Goal: Transaction & Acquisition: Purchase product/service

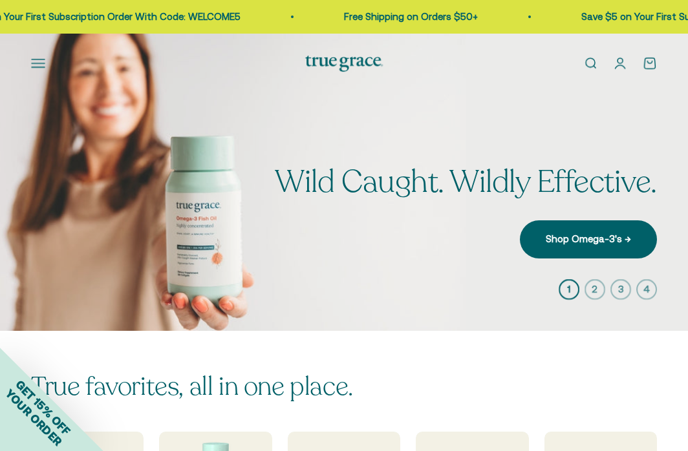
click at [43, 58] on button "Open navigation menu" at bounding box center [38, 63] width 14 height 14
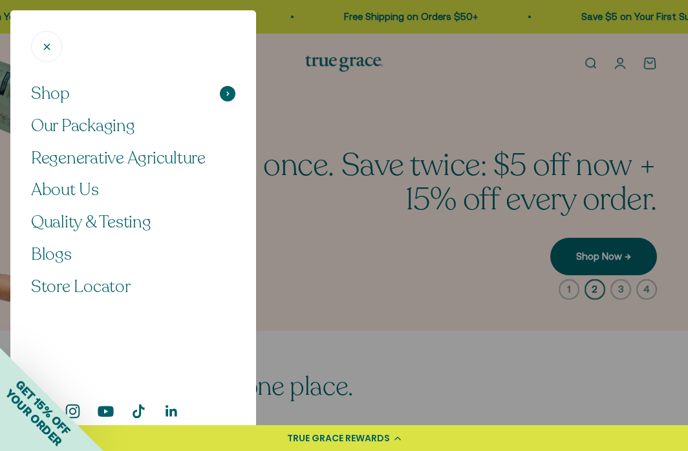
click at [81, 94] on button "Shop" at bounding box center [133, 94] width 204 height 22
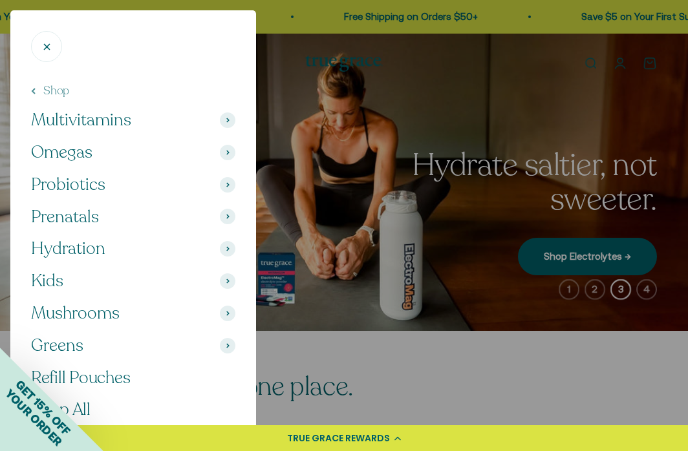
click at [226, 122] on icon at bounding box center [227, 120] width 3 height 5
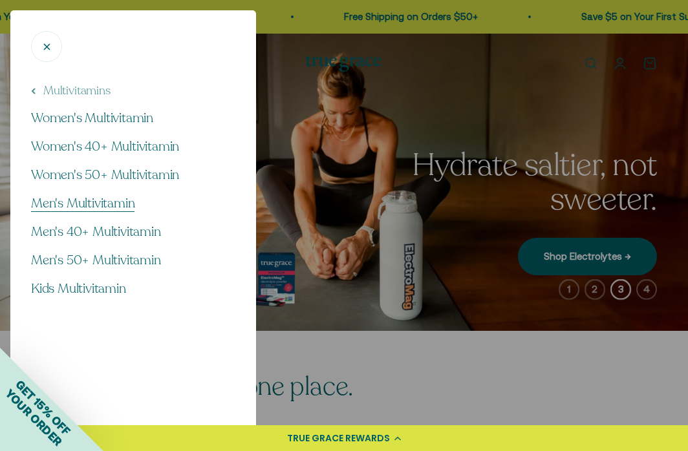
click at [119, 198] on span "Men's Multivitamin" at bounding box center [82, 203] width 103 height 17
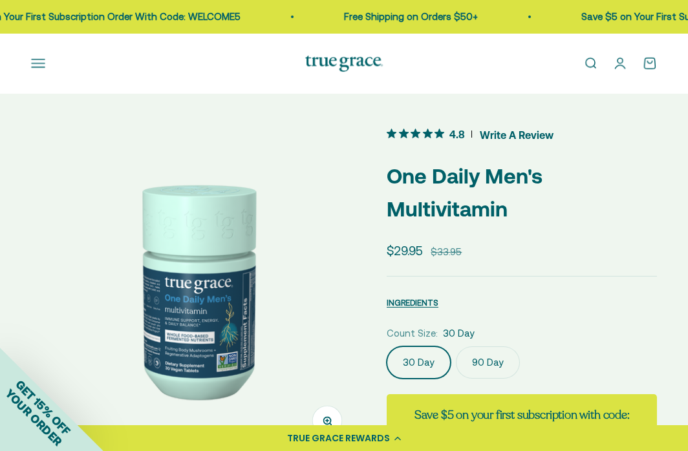
click at [479, 361] on label "90 Day" at bounding box center [488, 363] width 64 height 32
click at [387, 347] on input "90 Day" at bounding box center [386, 346] width 1 height 1
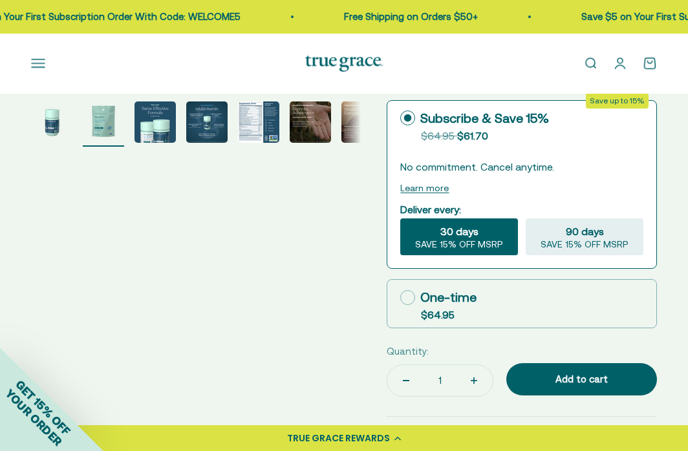
scroll to position [365, 0]
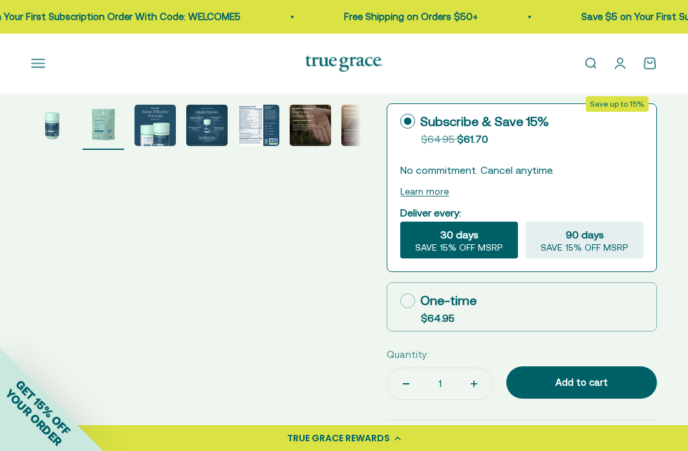
click at [472, 295] on div "One-time" at bounding box center [438, 300] width 76 height 19
click at [400, 301] on input "One-time $64.95" at bounding box center [400, 301] width 1 height 1
radio input "true"
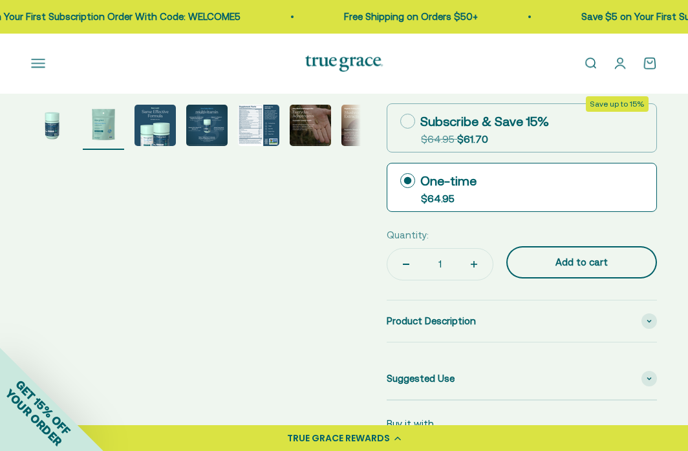
click at [568, 263] on div "Add to cart" at bounding box center [581, 263] width 99 height 16
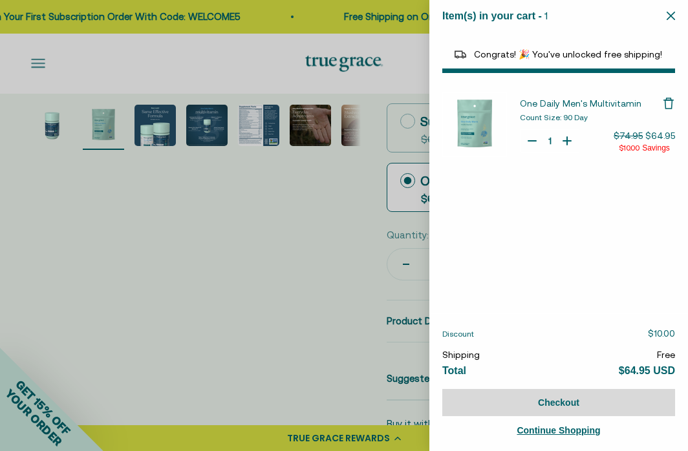
select select "46284026183894"
select select "46081071972566"
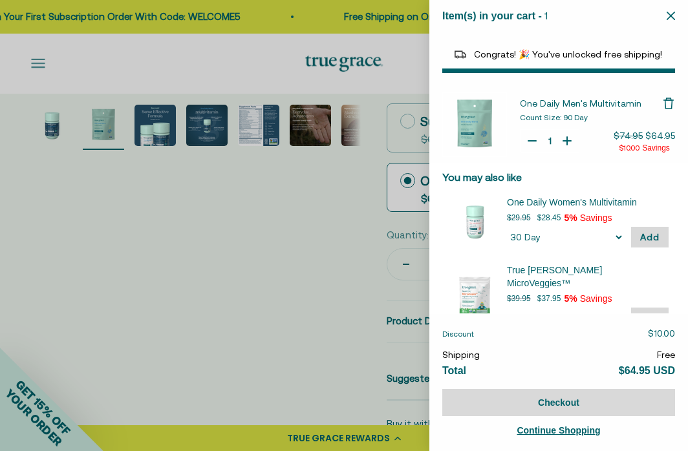
click at [40, 63] on div at bounding box center [344, 225] width 688 height 451
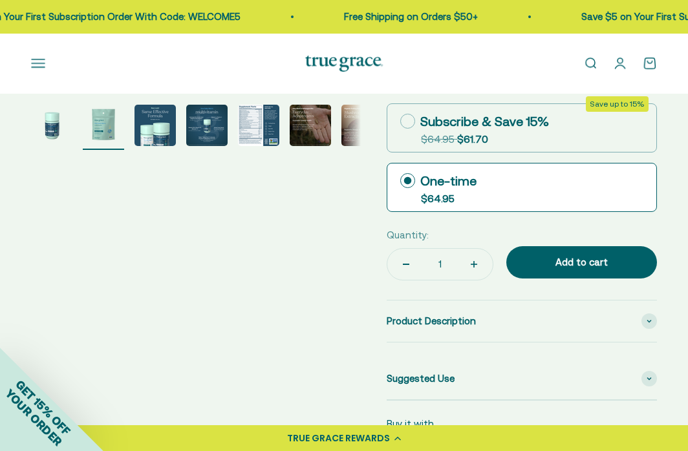
click at [36, 70] on button "Open navigation menu" at bounding box center [38, 63] width 14 height 14
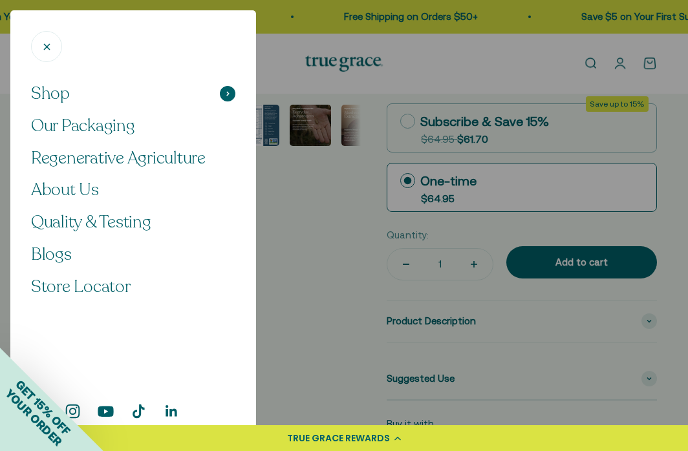
click at [232, 96] on span at bounding box center [228, 94] width 16 height 16
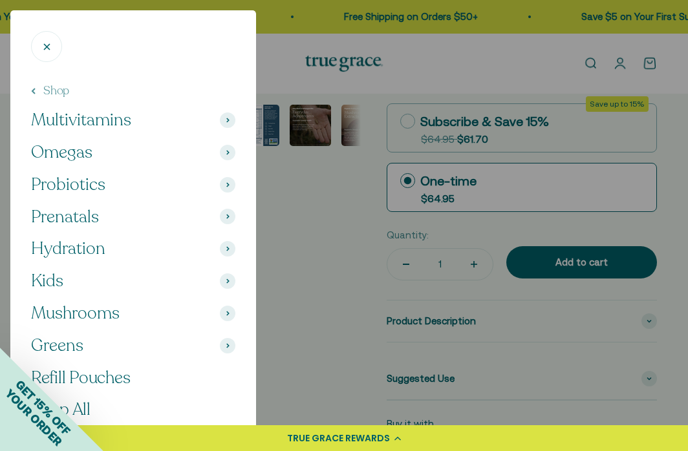
drag, startPoint x: 13, startPoint y: 31, endPoint x: 33, endPoint y: 28, distance: 20.2
click at [33, 28] on navigation-drawer "Shop Our Packaging Regenerative Agriculture About Us Quality & Testing Blogs St…" at bounding box center [133, 225] width 266 height 451
click at [229, 245] on span at bounding box center [228, 249] width 16 height 16
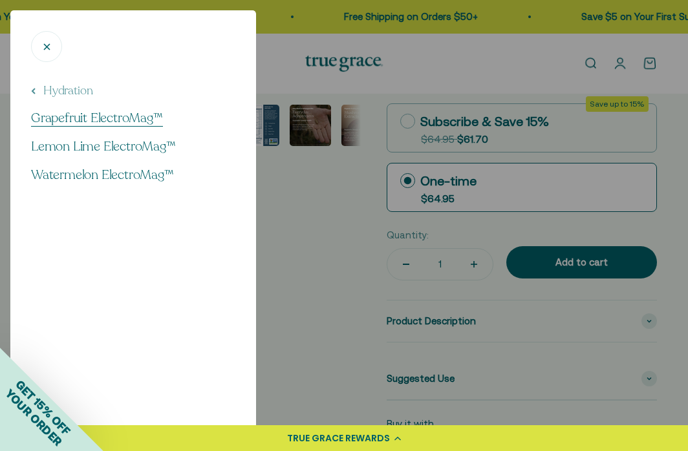
click at [131, 116] on span "Grapefruit ElectroMag™" at bounding box center [97, 117] width 132 height 17
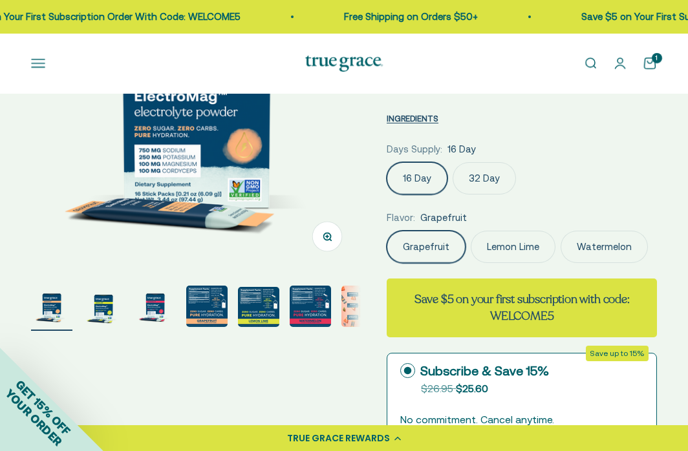
scroll to position [185, 0]
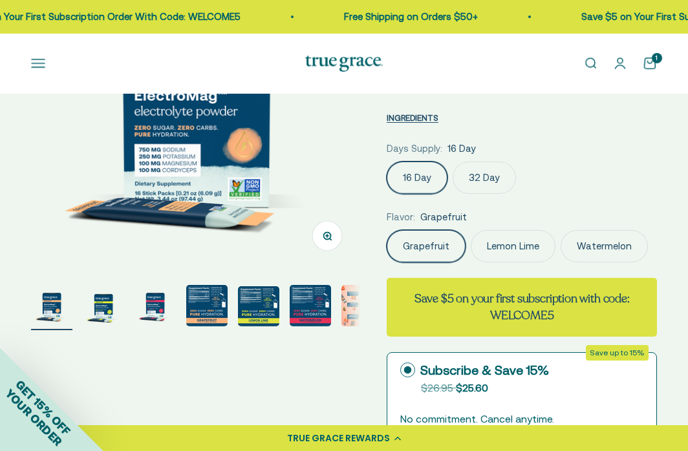
click at [519, 250] on label "Lemon Lime" at bounding box center [513, 246] width 85 height 32
click at [387, 230] on input "Lemon Lime" at bounding box center [386, 230] width 1 height 1
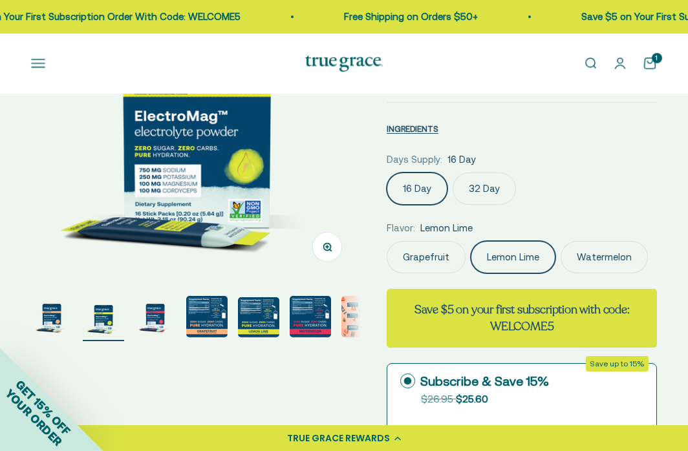
scroll to position [166, 0]
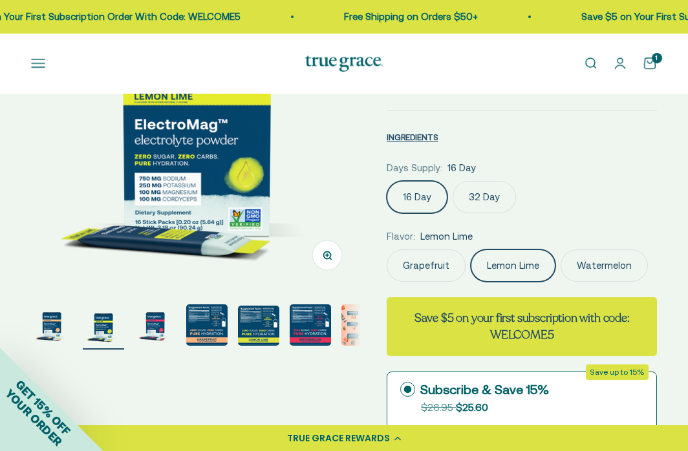
click at [442, 270] on label "Grapefruit" at bounding box center [426, 266] width 79 height 32
click at [387, 250] on input "Grapefruit" at bounding box center [386, 249] width 1 height 1
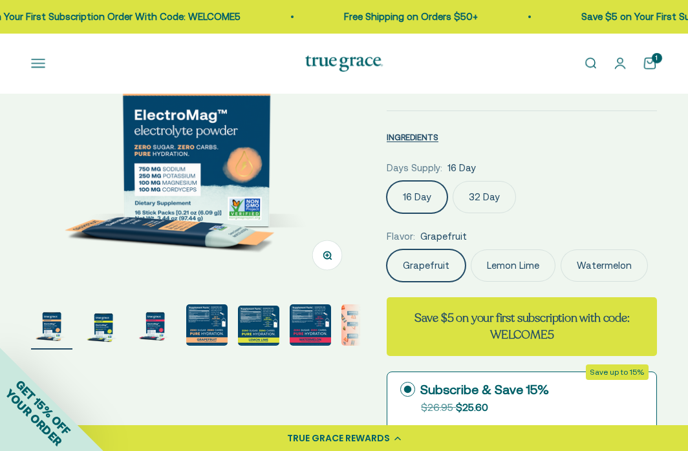
click at [484, 197] on label "32 Day" at bounding box center [484, 197] width 63 height 32
click at [387, 181] on input "32 Day" at bounding box center [386, 180] width 1 height 1
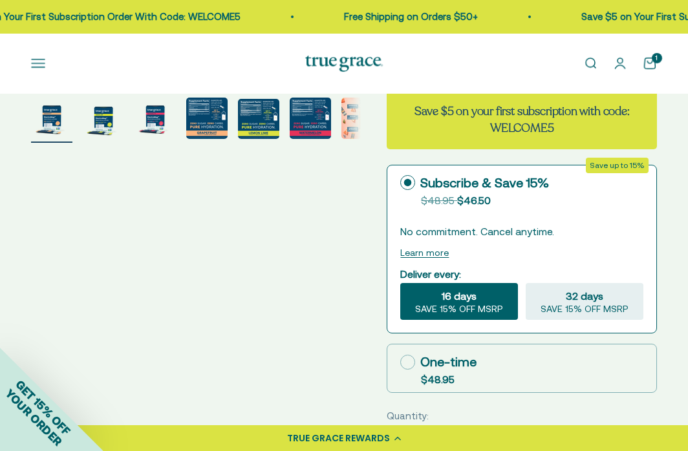
scroll to position [546, 0]
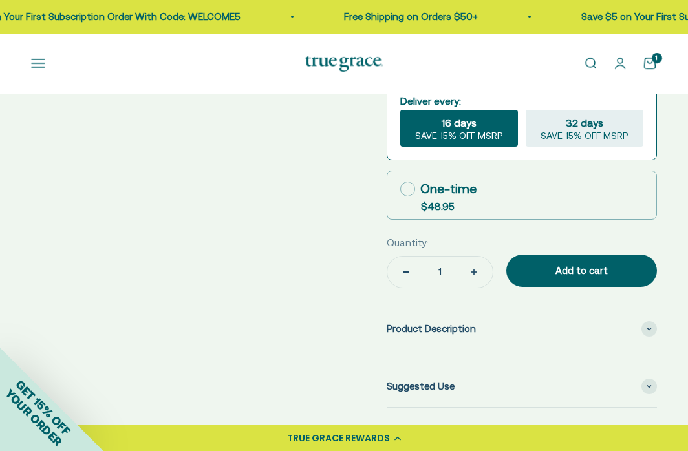
click at [487, 198] on label "One-time $48.95" at bounding box center [521, 195] width 269 height 48
click at [400, 189] on input "One-time $48.95" at bounding box center [400, 189] width 1 height 1
radio input "true"
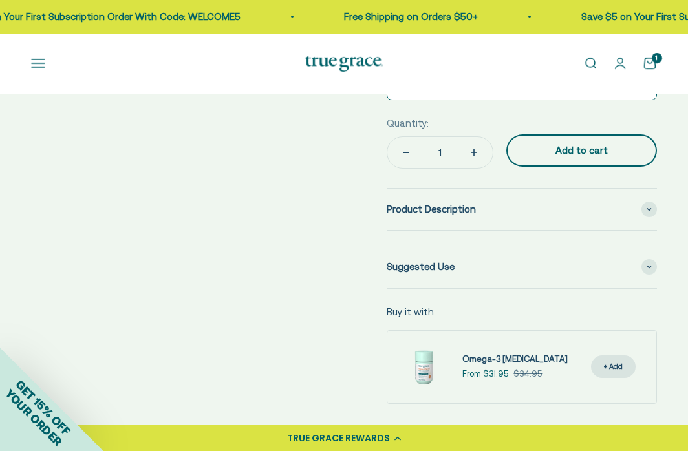
click at [544, 153] on div "Add to cart" at bounding box center [581, 151] width 99 height 16
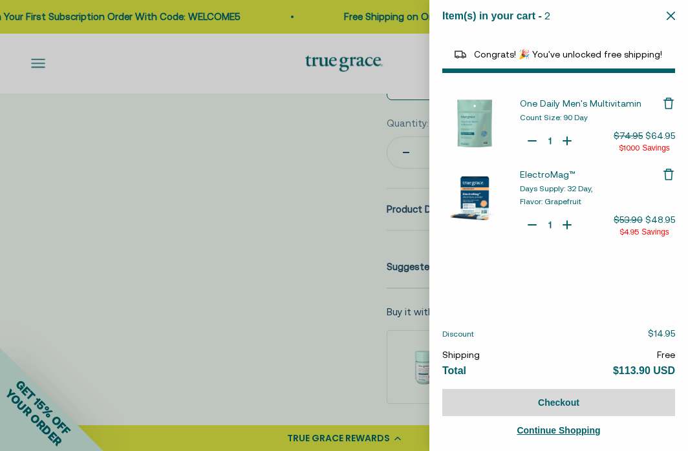
click at [252, 292] on div at bounding box center [344, 225] width 688 height 451
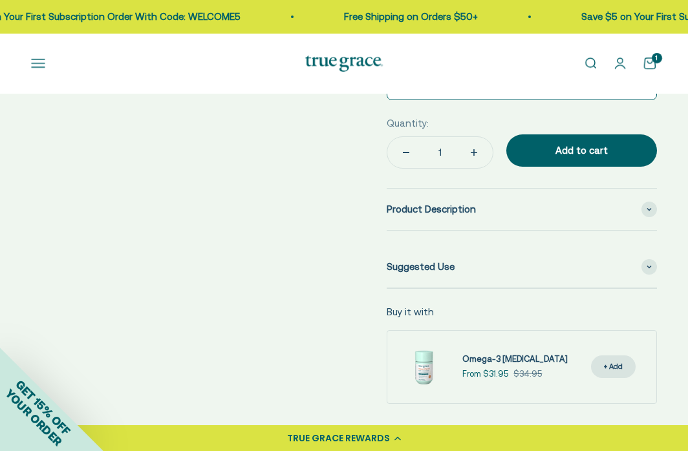
select select "46284026183894"
select select "46081071972566"
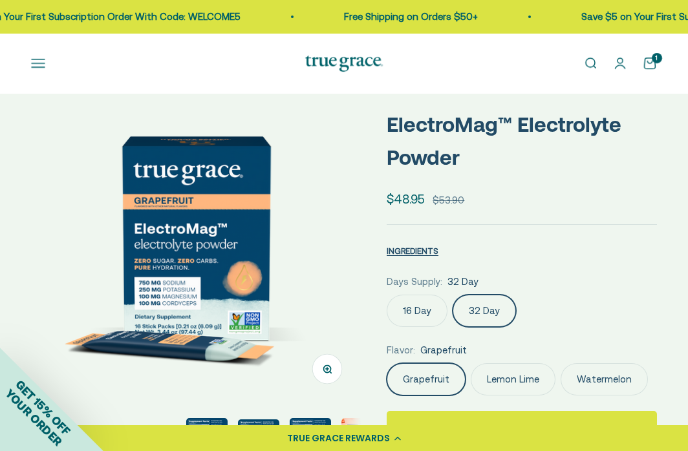
scroll to position [0, 0]
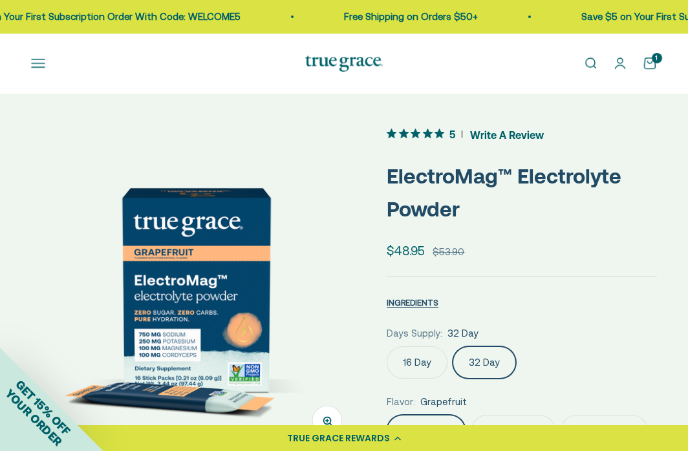
click at [31, 61] on button "Open navigation menu" at bounding box center [38, 63] width 14 height 14
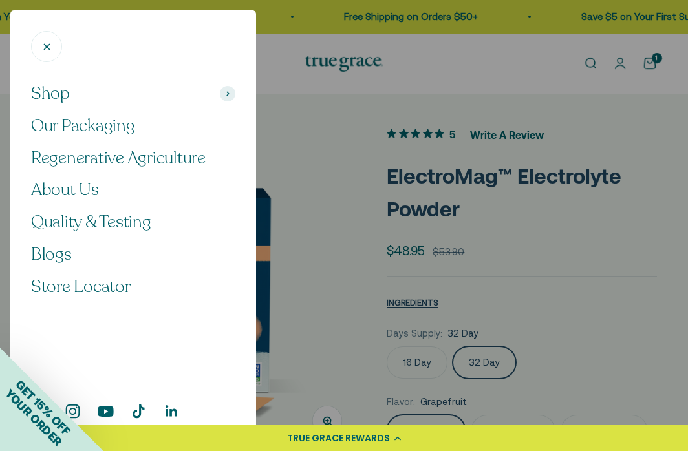
click at [235, 96] on div "Shop Our Packaging Regenerative Agriculture About Us Quality & Testing Blogs St…" at bounding box center [133, 262] width 246 height 358
click at [222, 95] on span at bounding box center [228, 94] width 16 height 16
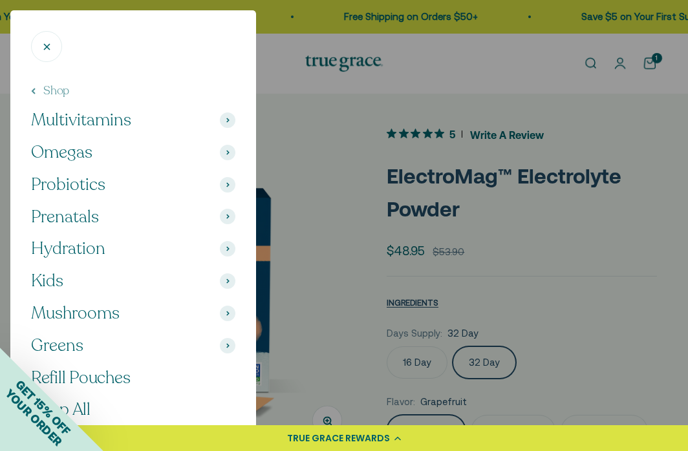
click at [226, 186] on icon at bounding box center [227, 184] width 3 height 5
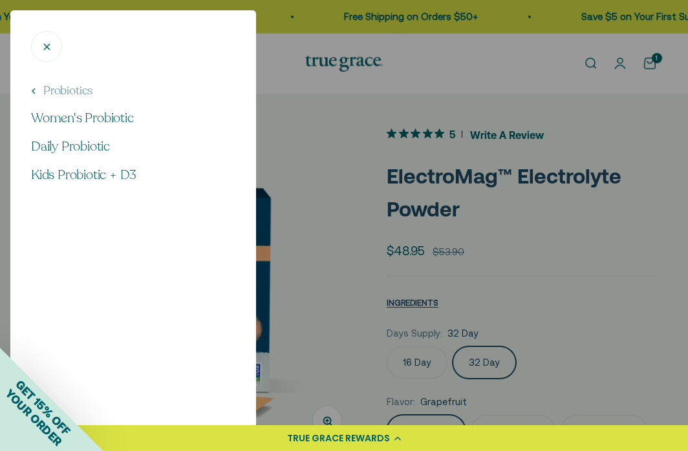
click at [42, 48] on icon "Close" at bounding box center [47, 47] width 12 height 12
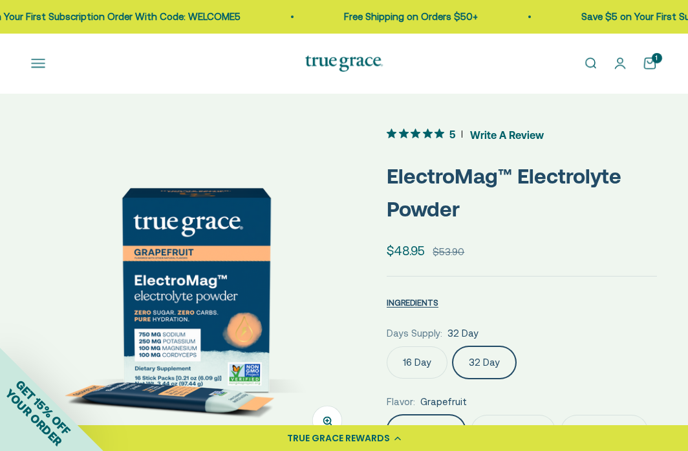
click at [40, 57] on button "Open navigation menu" at bounding box center [38, 63] width 14 height 14
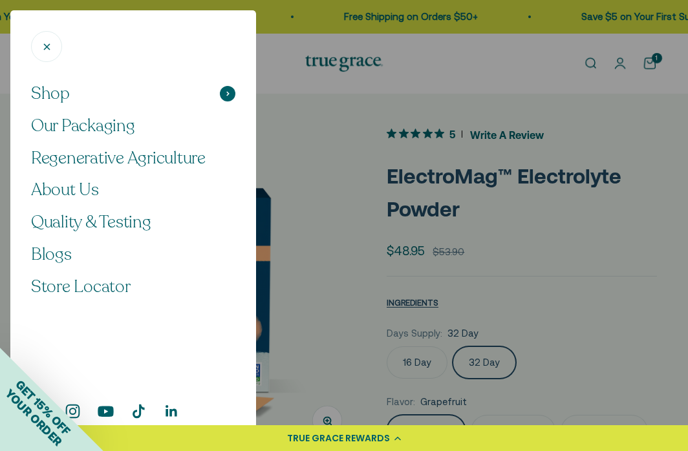
click at [122, 95] on button "Shop" at bounding box center [133, 94] width 204 height 22
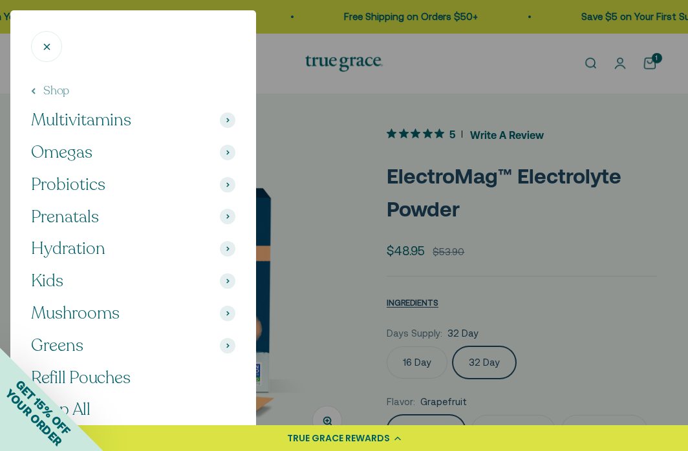
scroll to position [1, 0]
click at [225, 344] on span at bounding box center [228, 346] width 16 height 16
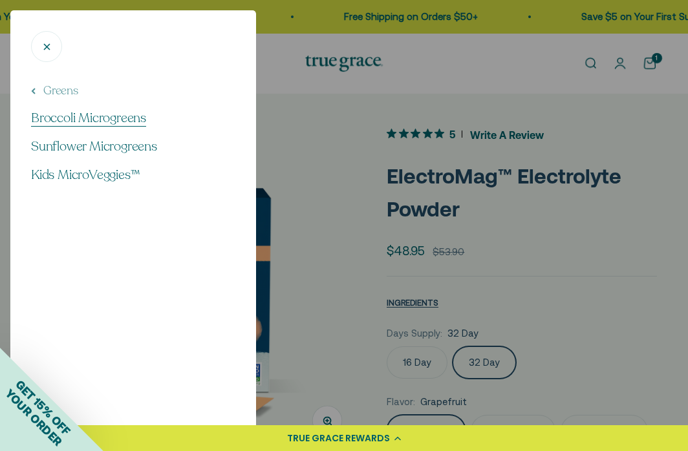
click at [115, 114] on span "Broccoli Microgreens" at bounding box center [88, 117] width 115 height 17
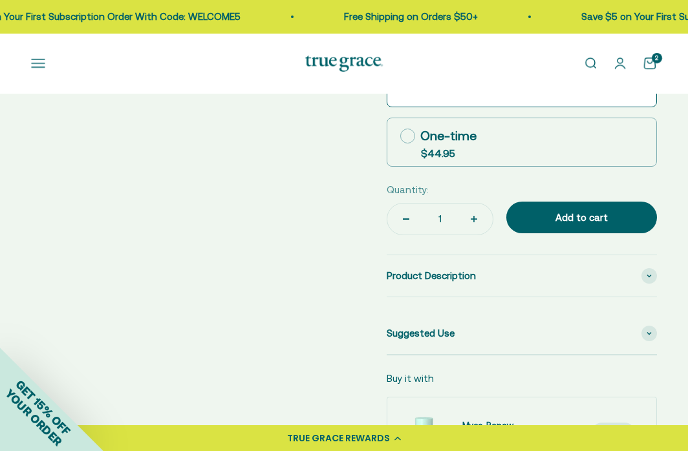
scroll to position [537, 0]
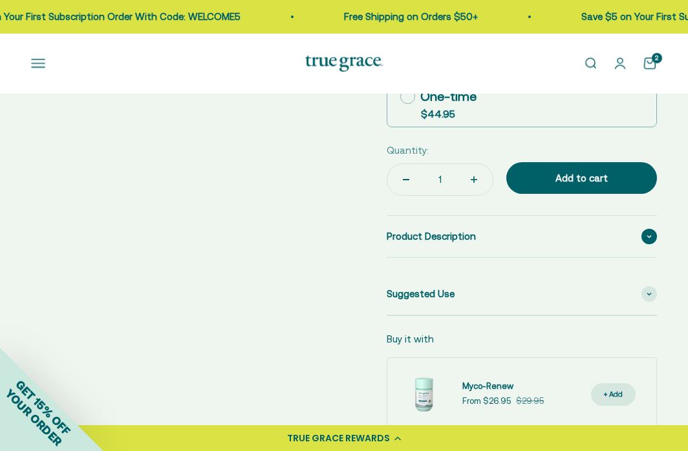
click at [462, 238] on span "Product Description" at bounding box center [431, 237] width 89 height 16
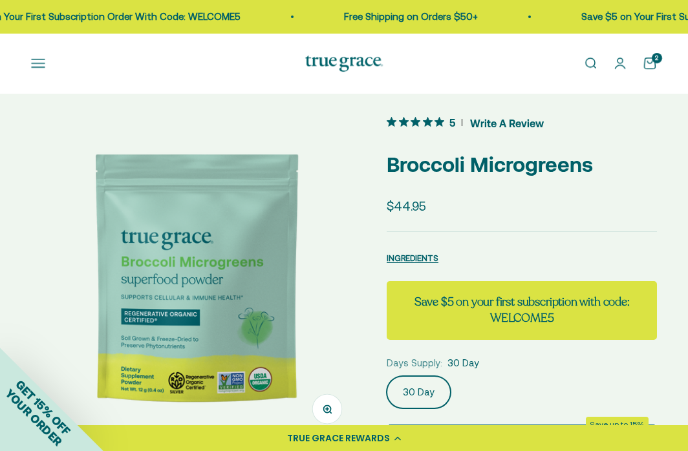
scroll to position [0, 0]
